Goal: Information Seeking & Learning: Check status

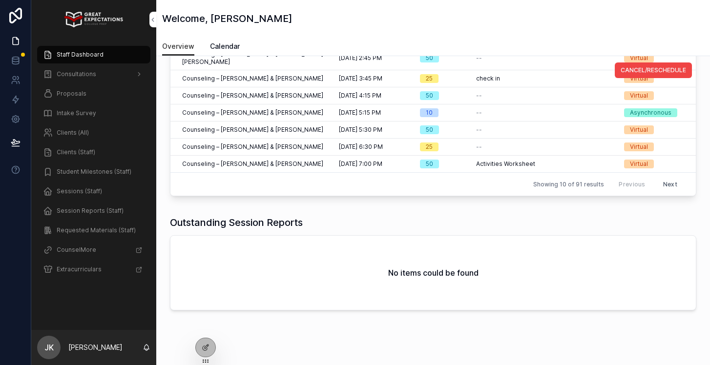
scroll to position [169, 0]
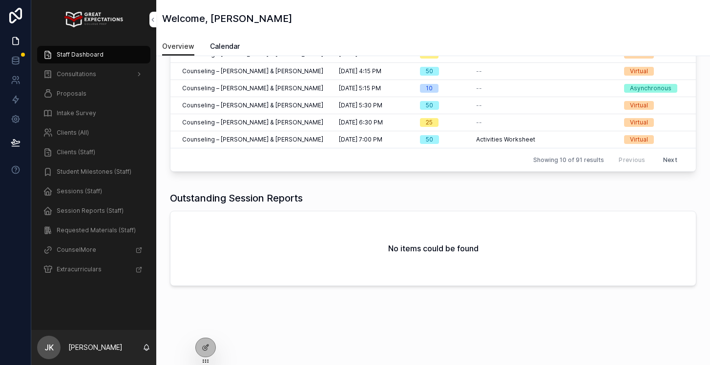
click at [90, 133] on div "Clients (All)" at bounding box center [94, 133] width 102 height 16
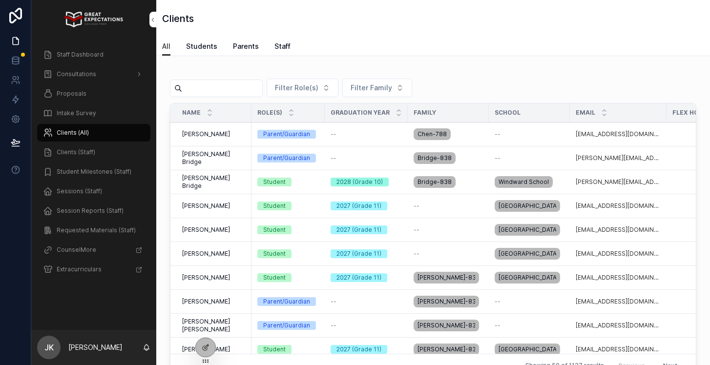
click at [230, 78] on div "Filter Role(s) Filter Family Name Role(s) Graduation Year Family School Email F…" at bounding box center [433, 223] width 526 height 310
click at [230, 82] on input "scrollable content" at bounding box center [222, 89] width 80 height 14
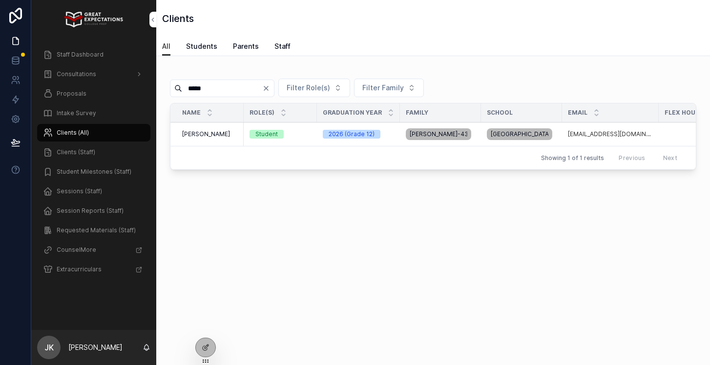
type input "*****"
click at [204, 138] on span "[PERSON_NAME]" at bounding box center [206, 134] width 48 height 8
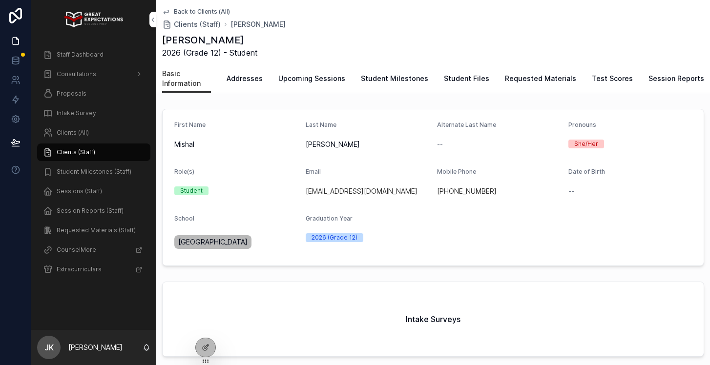
click at [679, 75] on span "Session Reports" at bounding box center [676, 79] width 56 height 10
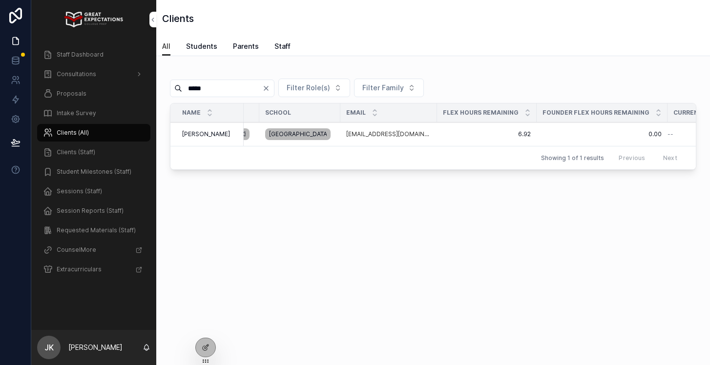
scroll to position [0, 231]
